Goal: Task Accomplishment & Management: Manage account settings

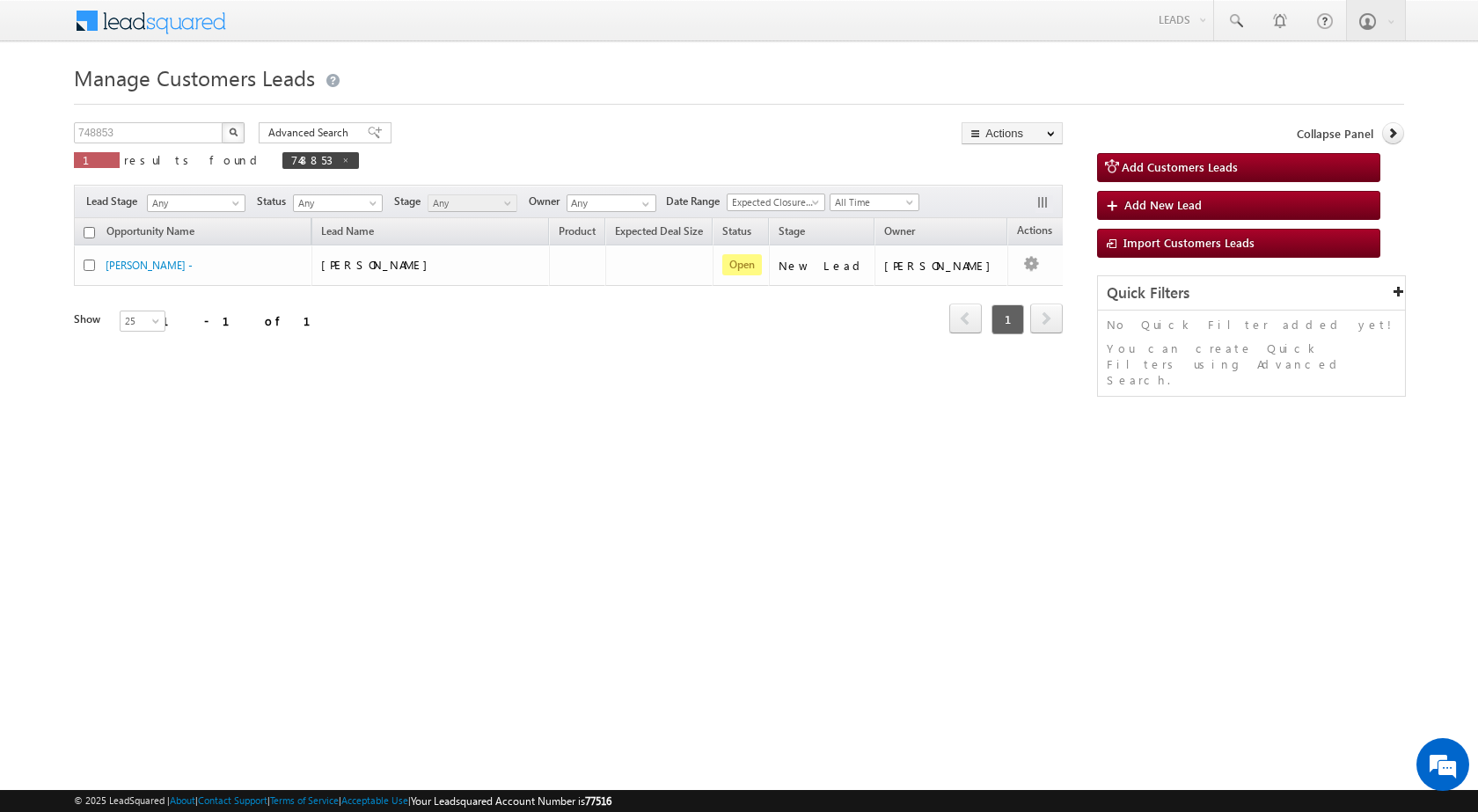
click at [138, 120] on div "Manage Customers Leads Customers Leads updated successfully. 748853 X 1 results…" at bounding box center [739, 278] width 1330 height 440
click at [135, 123] on input "748853" at bounding box center [148, 133] width 150 height 21
click at [135, 135] on input "748853" at bounding box center [148, 133] width 150 height 21
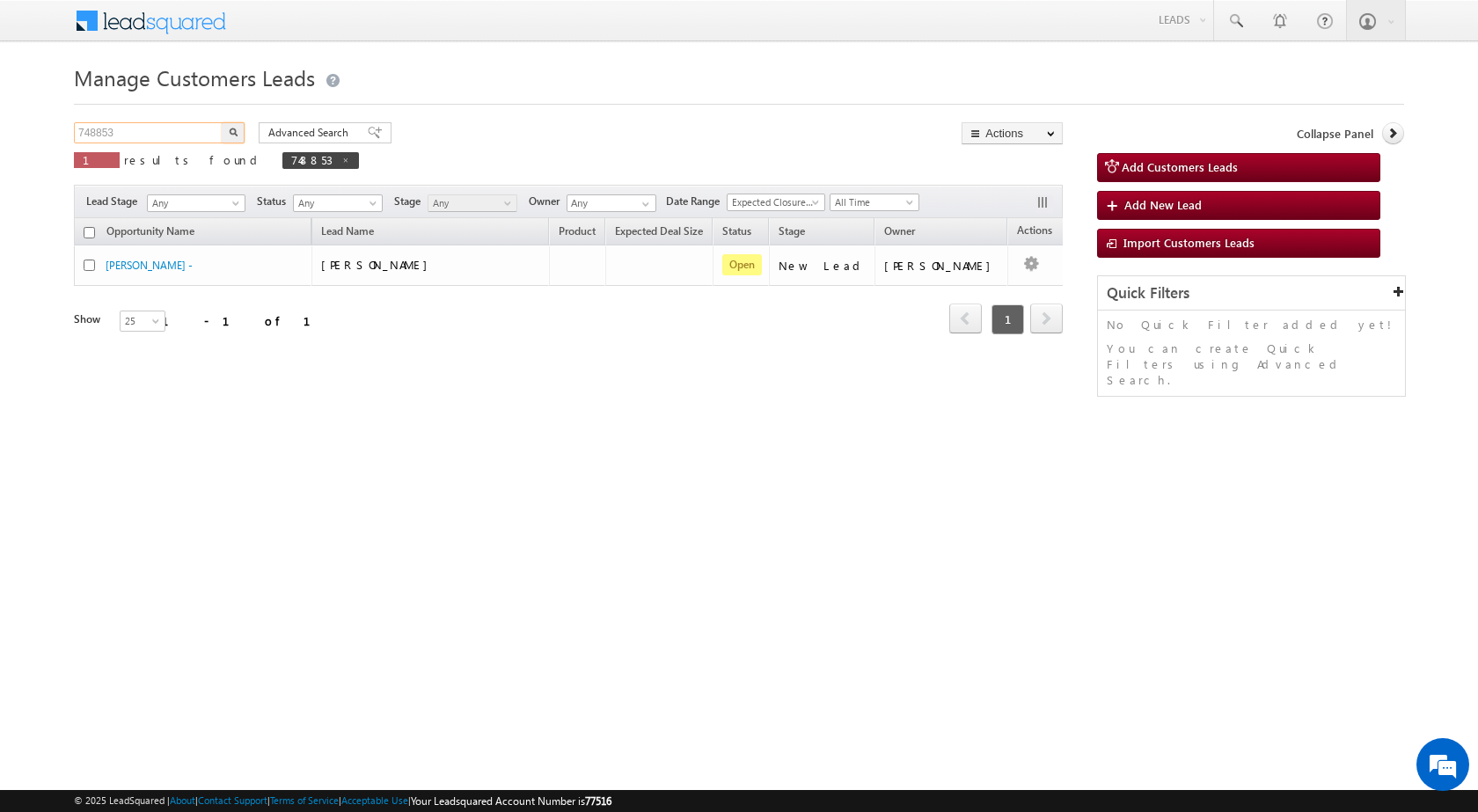
click at [135, 135] on input "748853" at bounding box center [148, 133] width 150 height 21
paste input "5318"
type input "753183"
click at [230, 136] on button "button" at bounding box center [233, 133] width 23 height 21
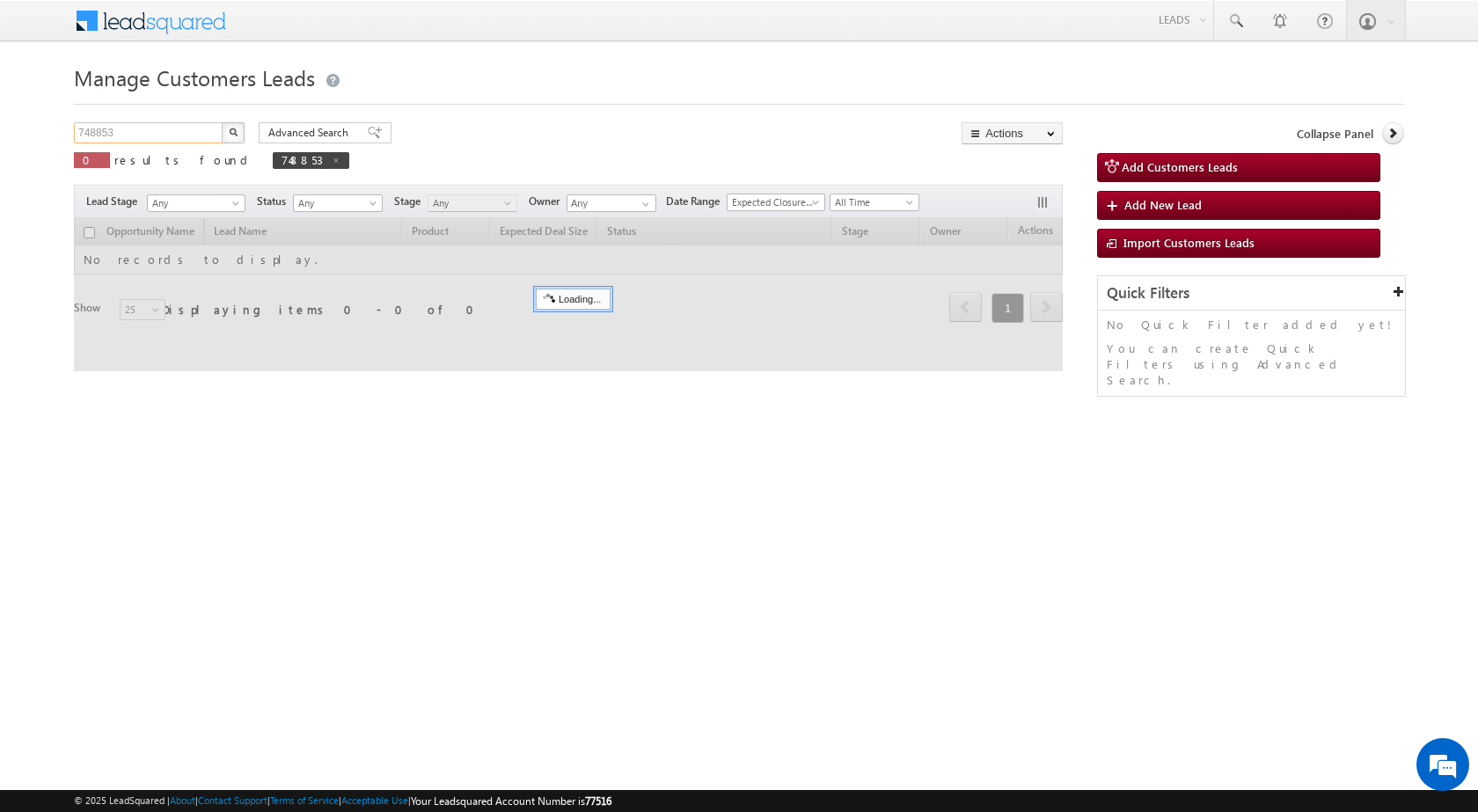
click at [133, 127] on input "748853" at bounding box center [148, 133] width 150 height 21
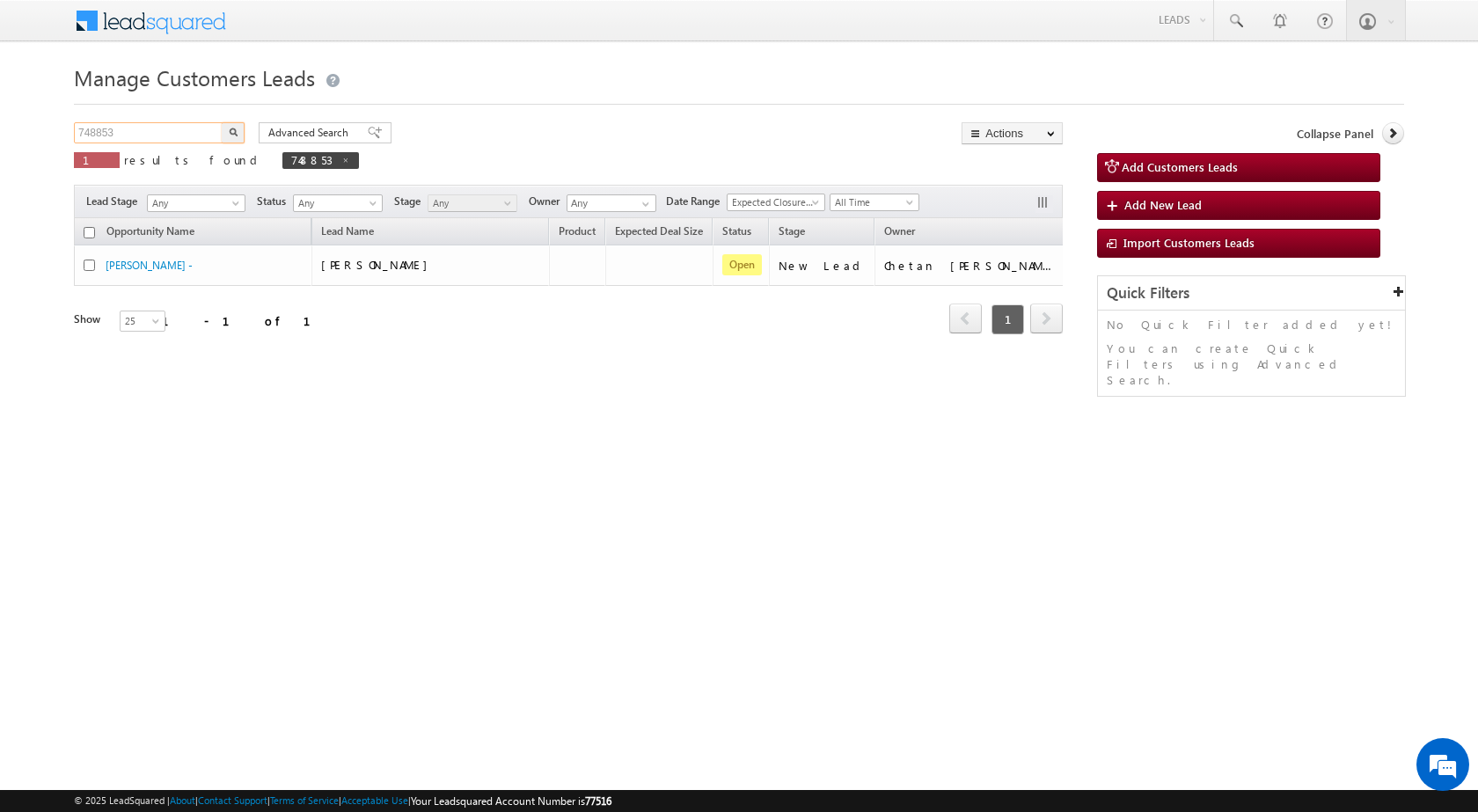
click at [133, 127] on input "748853" at bounding box center [148, 133] width 150 height 21
click at [132, 127] on input "748853" at bounding box center [148, 133] width 150 height 21
paste input "53183"
type input "753183"
click at [236, 136] on button "button" at bounding box center [233, 133] width 23 height 21
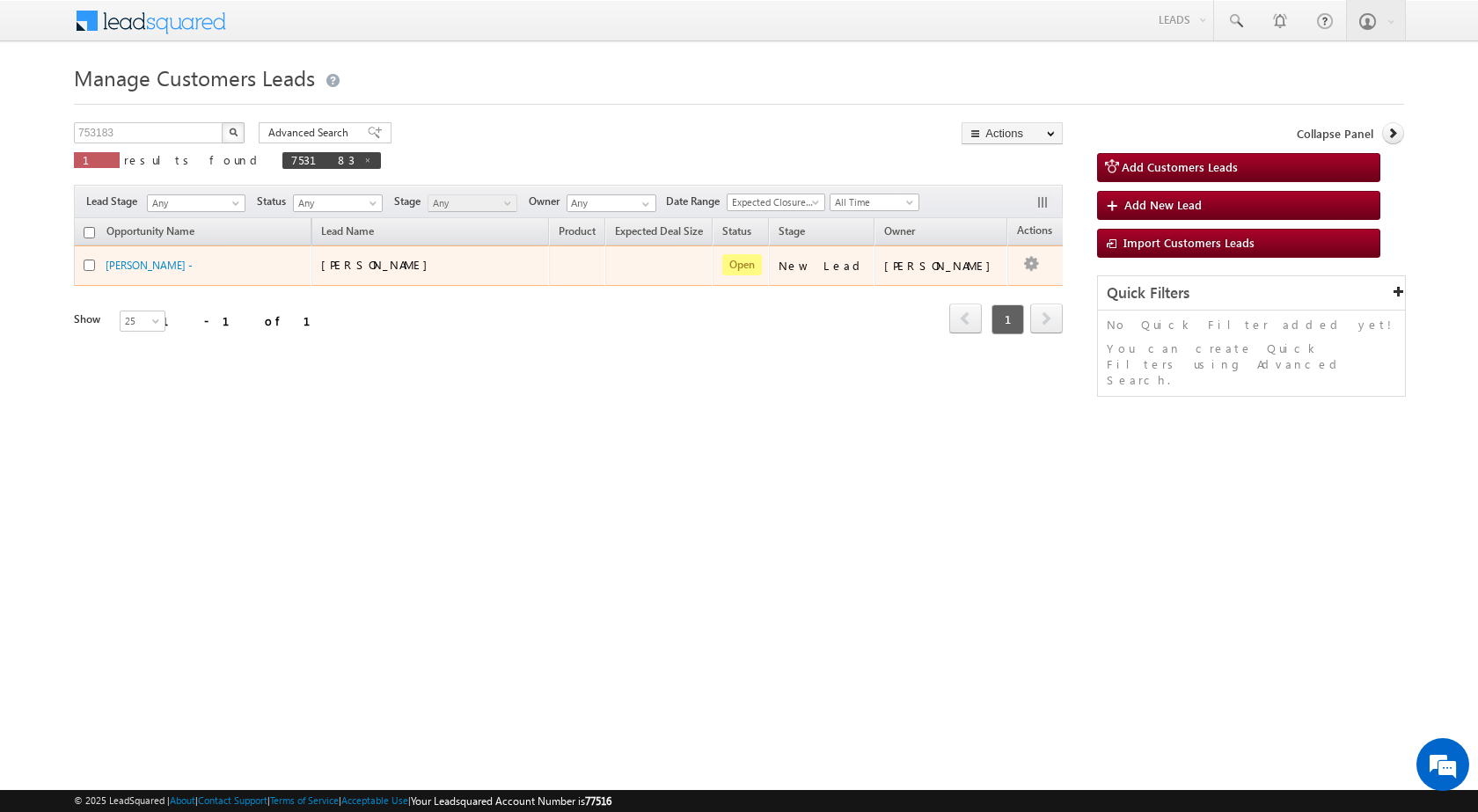
click at [1022, 265] on button "button" at bounding box center [1031, 264] width 18 height 18
click at [988, 289] on link "Edit" at bounding box center [995, 288] width 88 height 21
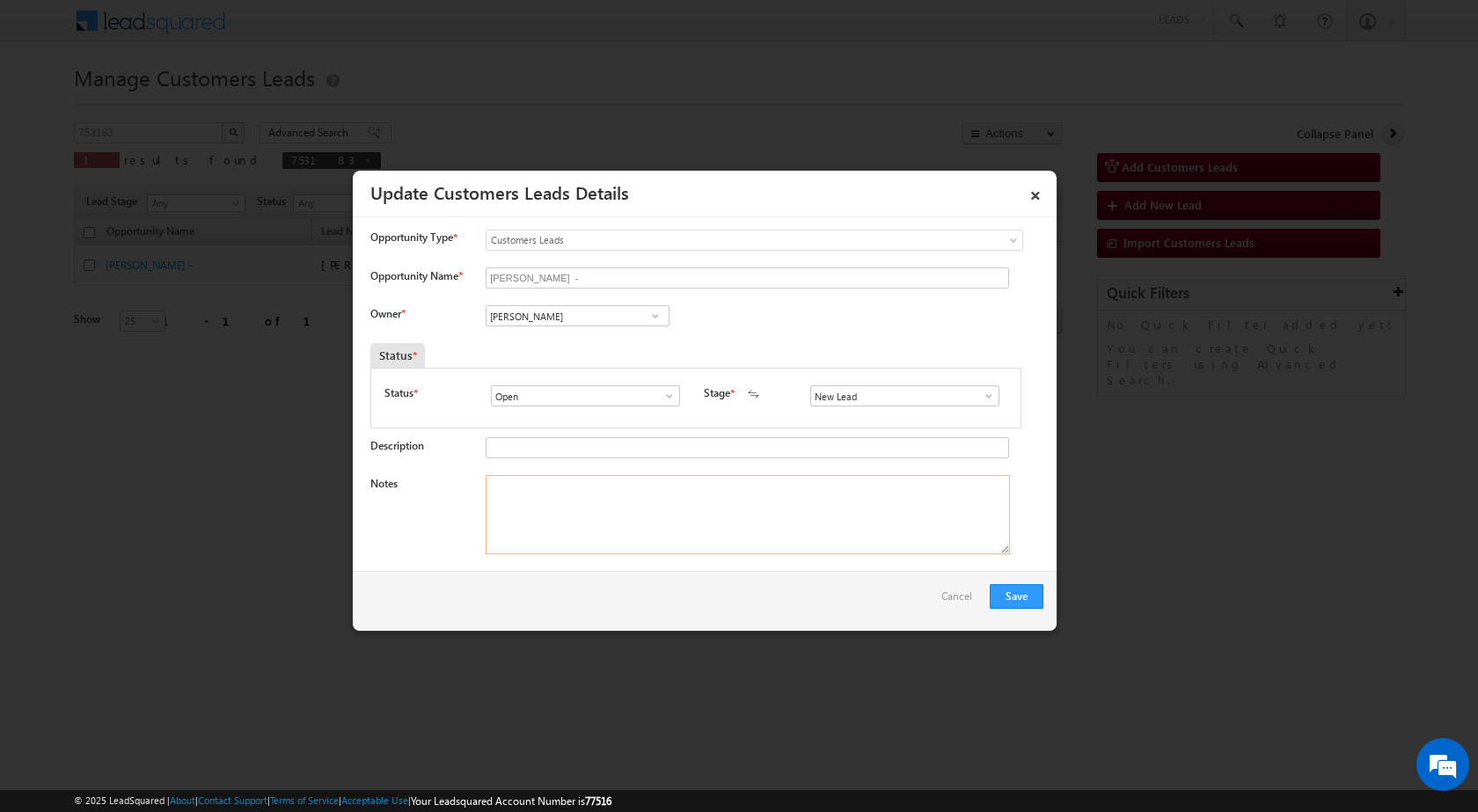
click at [585, 529] on textarea "Notes" at bounding box center [747, 514] width 524 height 79
paste textarea "753183 / Shubham Khandelwal / 9351688066 / HOME PURCHASE / 332715 TO CHOMU / PV…"
type textarea "753183 / Shubham Khandelwal / 9351688066 / HOME PURCHASE / 332715 TO CHOMU / PV…"
click at [547, 315] on input "[PERSON_NAME]" at bounding box center [577, 316] width 184 height 21
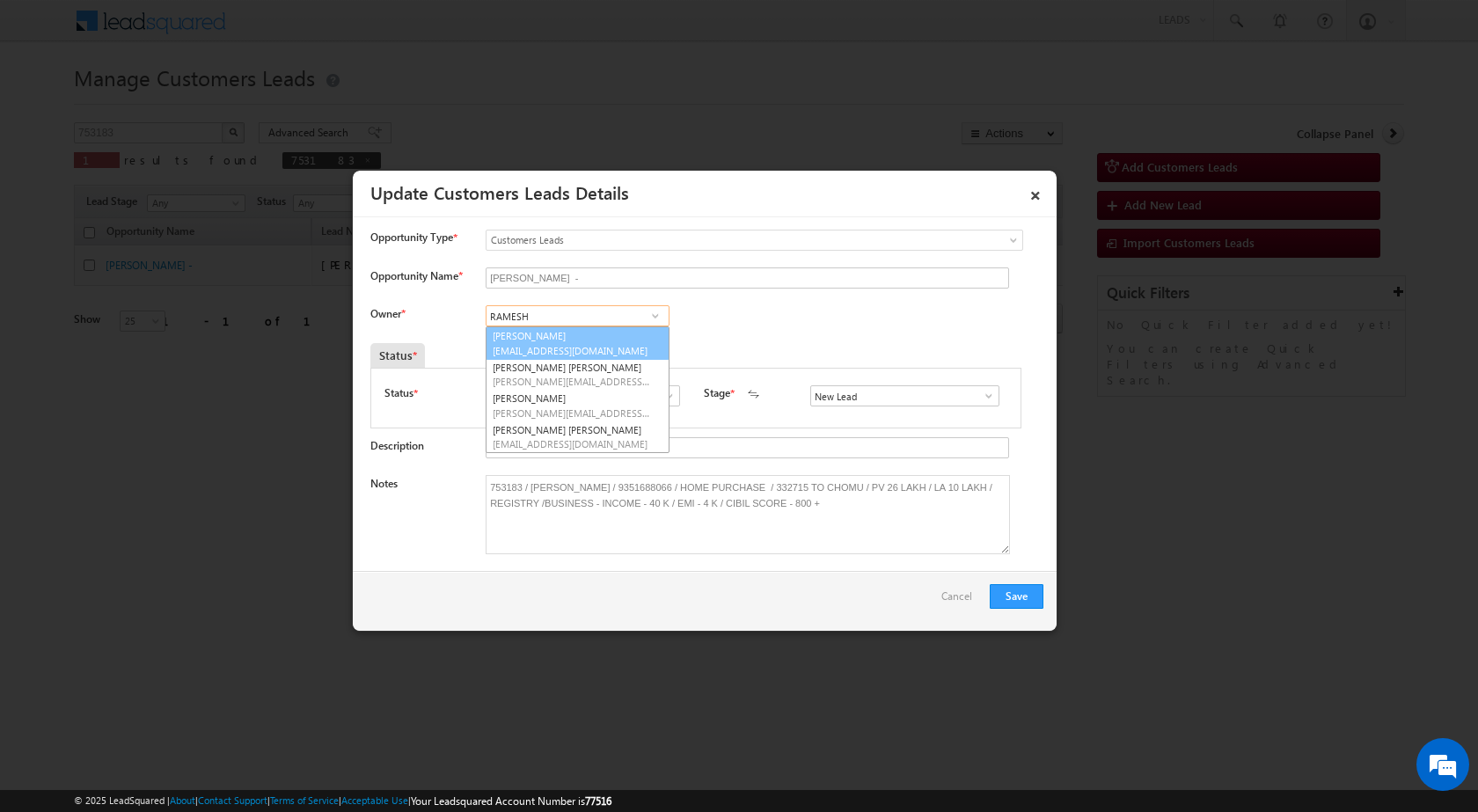
click at [600, 346] on span "ramesh.yadav1@sgrlimited.in" at bounding box center [571, 350] width 158 height 13
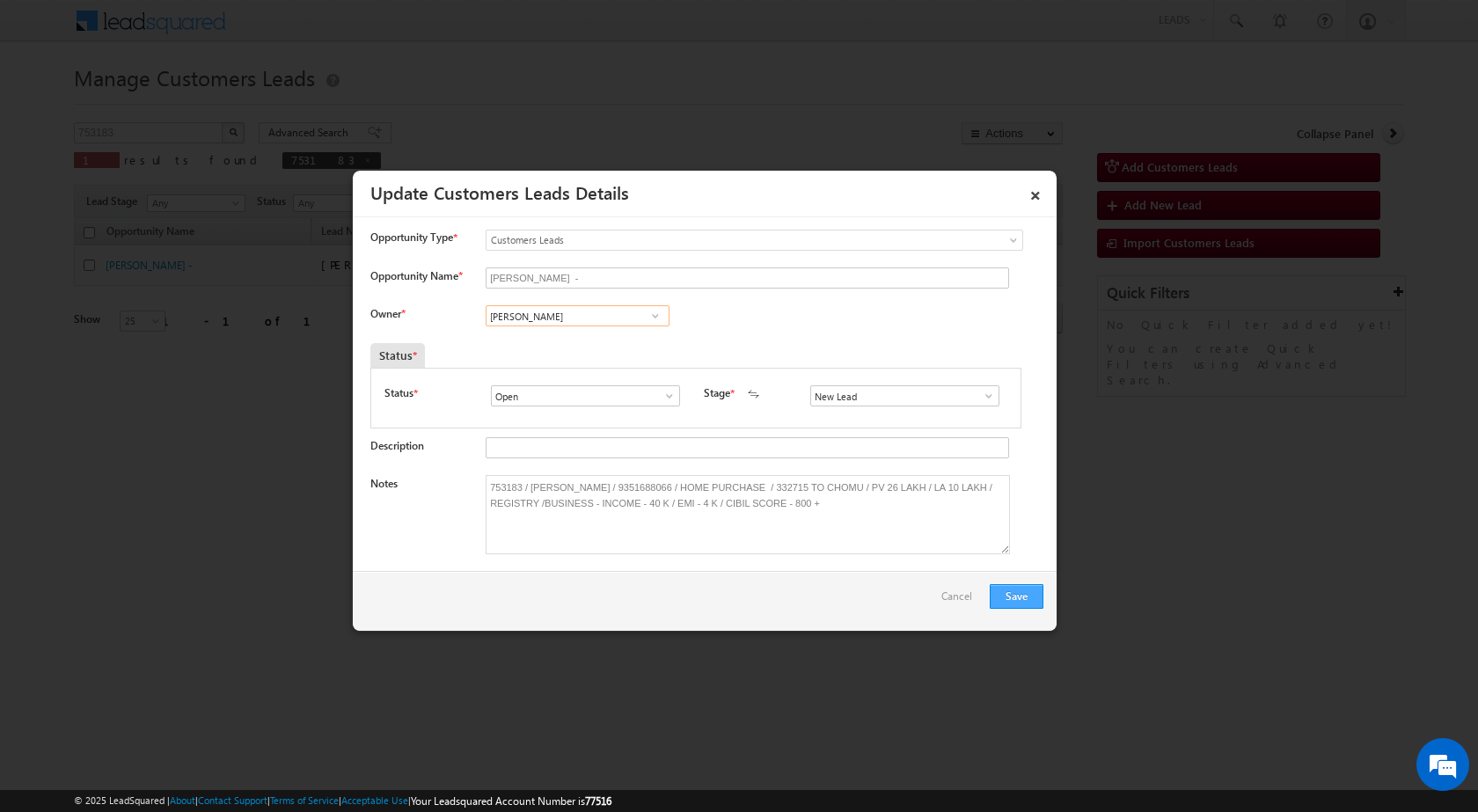
type input "Ramesh Kumar Yadav"
click at [1022, 596] on button "Save" at bounding box center [1017, 596] width 53 height 25
